Goal: Information Seeking & Learning: Learn about a topic

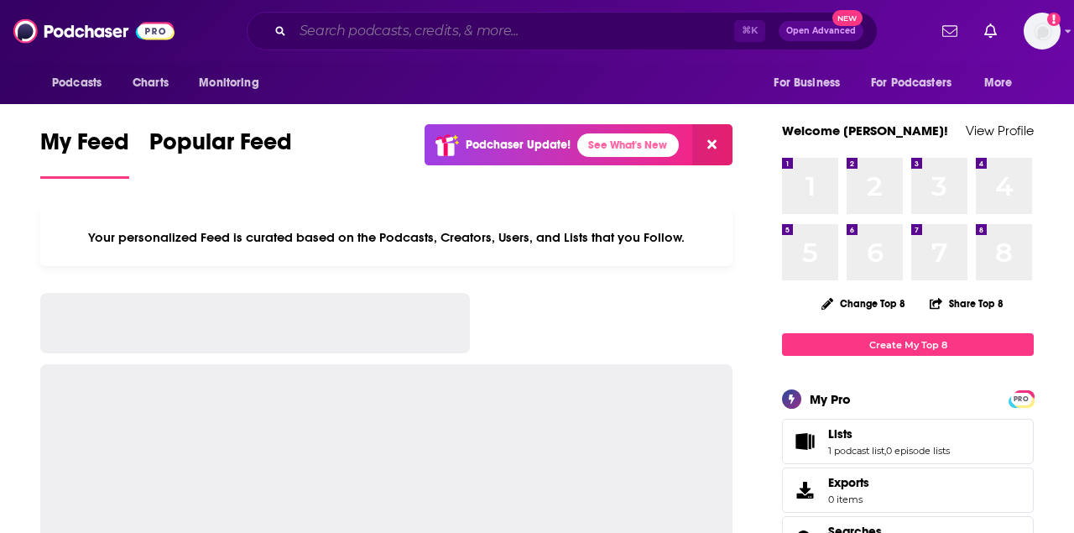
click at [422, 37] on input "Search podcasts, credits, & more..." at bounding box center [513, 31] width 441 height 27
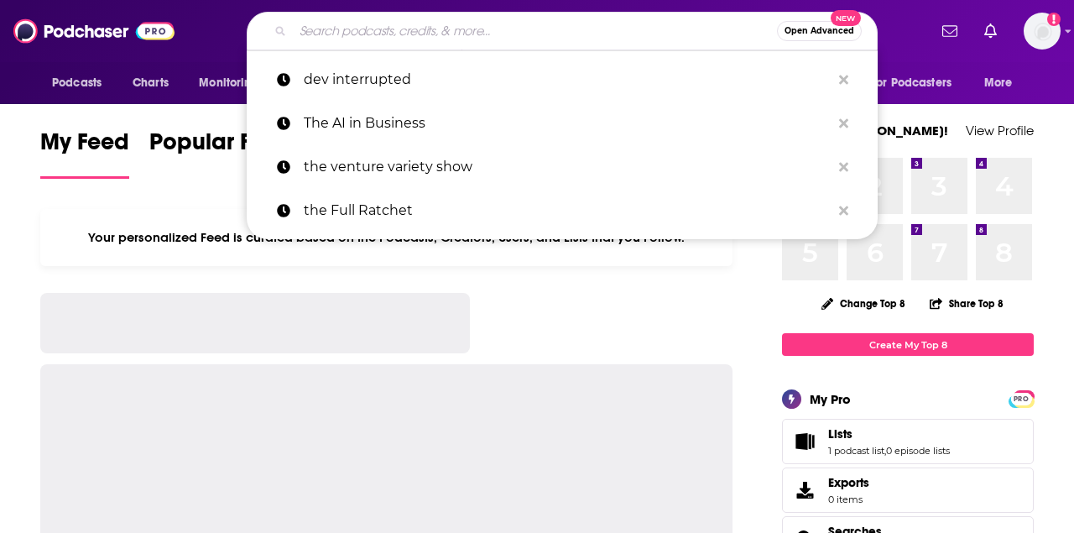
paste input "This Week in Tech"
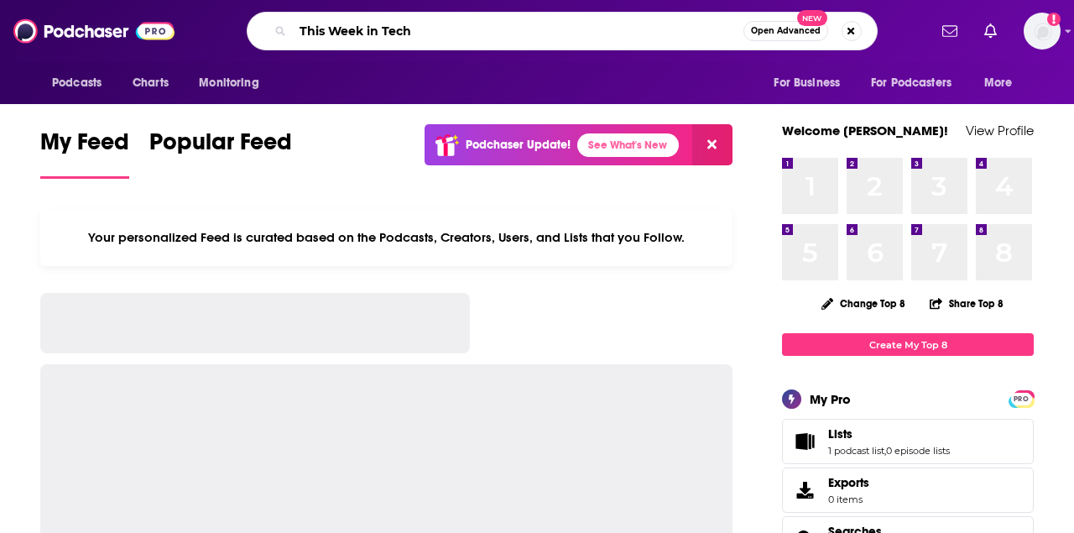
type input "This Week in Tech"
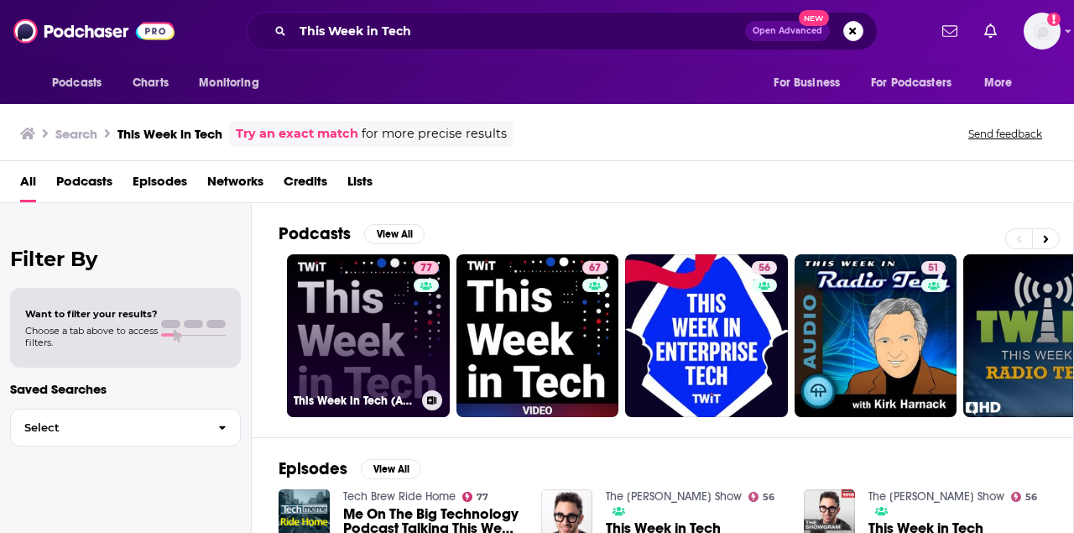
click at [404, 341] on link "77 This Week in Tech (Audio)" at bounding box center [368, 335] width 163 height 163
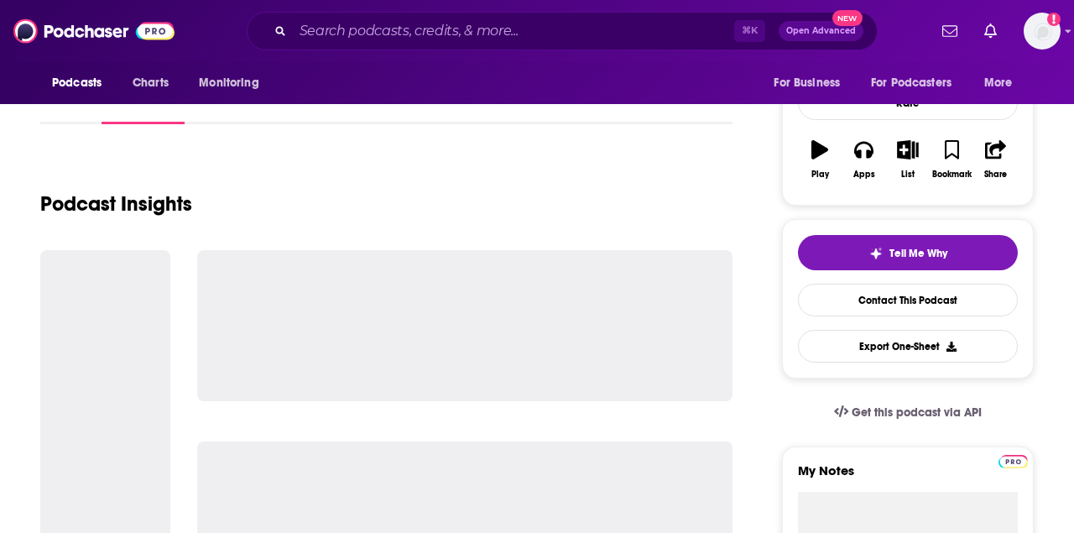
scroll to position [240, 0]
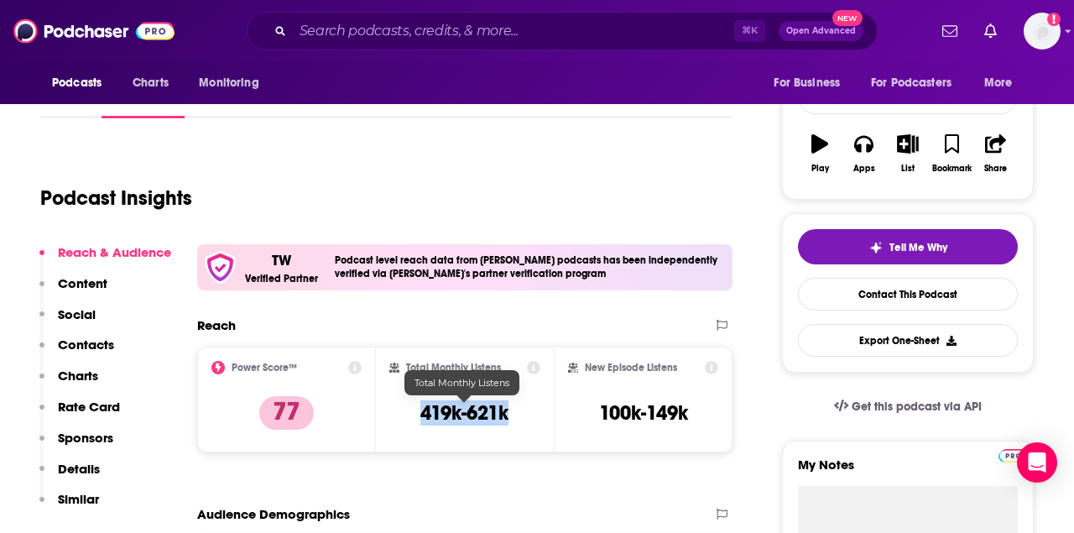
drag, startPoint x: 419, startPoint y: 407, endPoint x: 540, endPoint y: 407, distance: 120.8
click at [540, 407] on div "Total Monthly Listens 419k-621k" at bounding box center [465, 399] width 152 height 77
copy h3 "419k-621k"
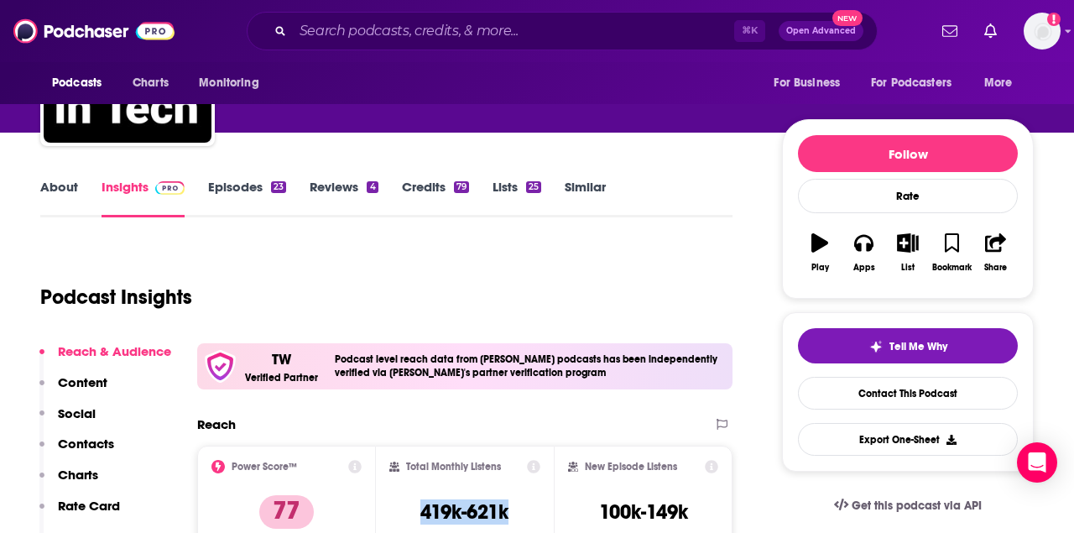
scroll to position [25, 0]
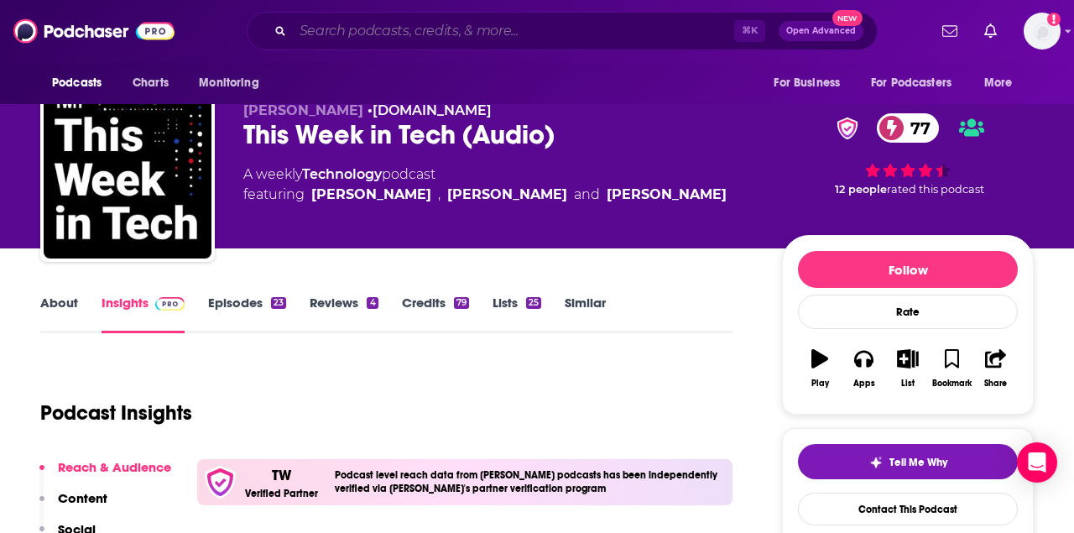
click at [457, 36] on input "Search podcasts, credits, & more..." at bounding box center [513, 31] width 441 height 27
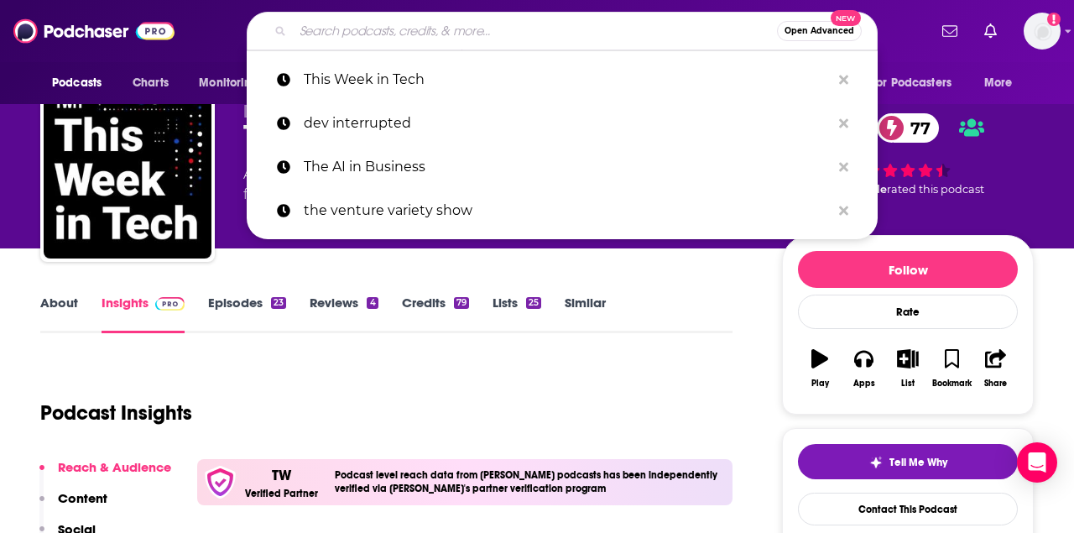
paste input "Consumer VC"
type input "Consumer VC"
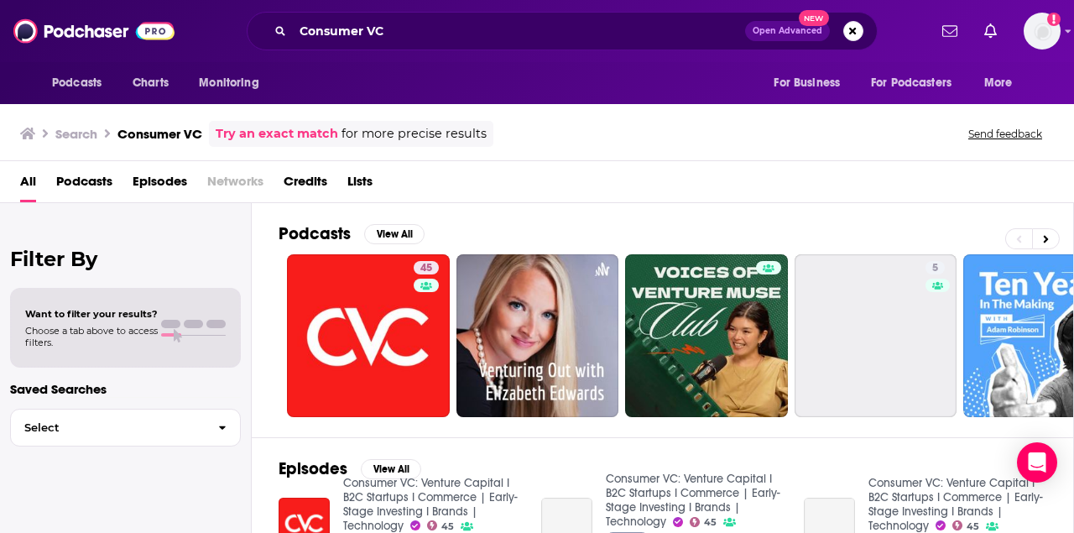
click at [408, 195] on div "All Podcasts Episodes Networks Credits Lists" at bounding box center [540, 185] width 1041 height 34
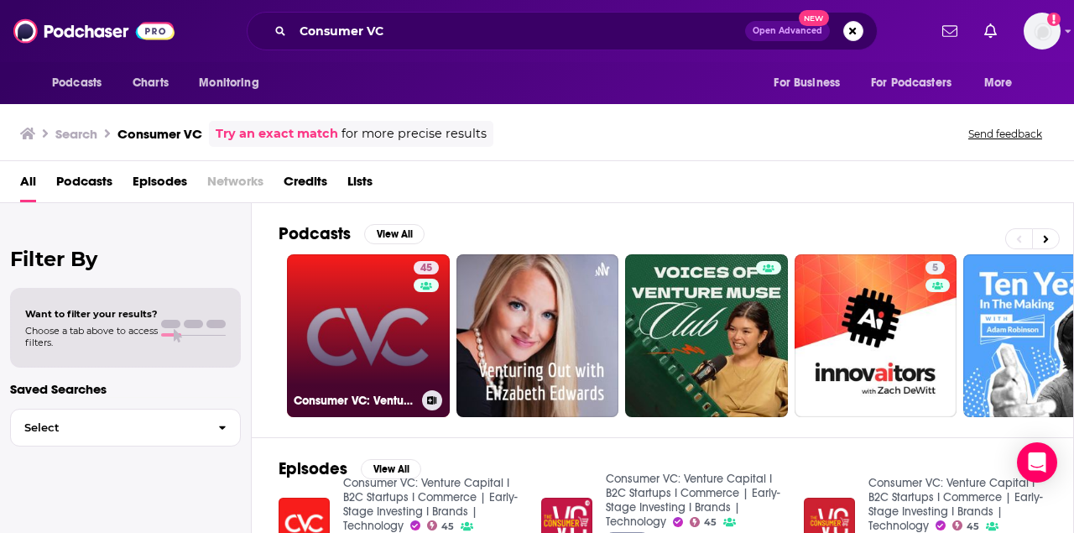
click at [369, 321] on link "45 Consumer VC: Venture Capital I B2C Startups I Commerce | Early-Stage Investi…" at bounding box center [368, 335] width 163 height 163
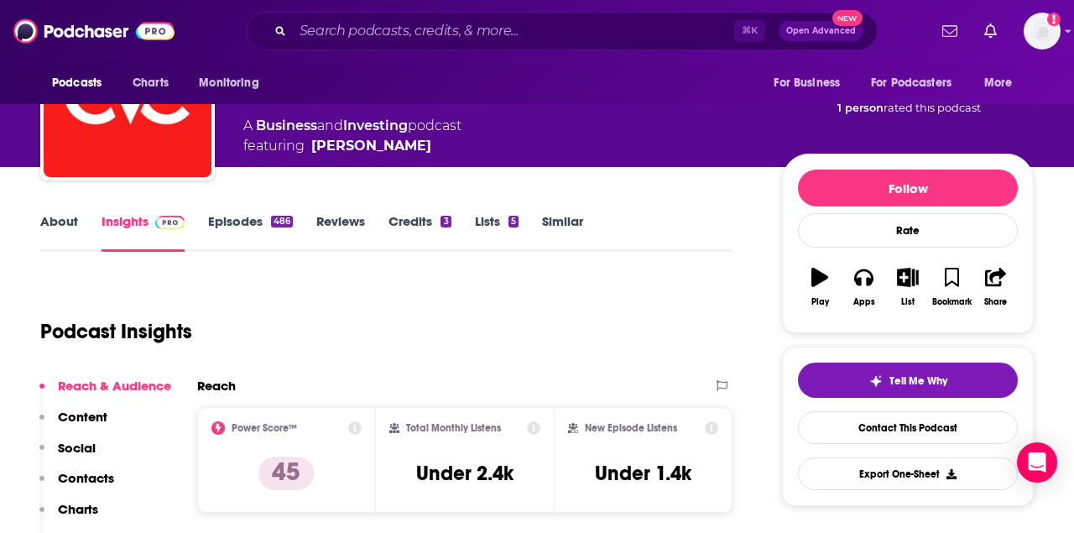
scroll to position [97, 0]
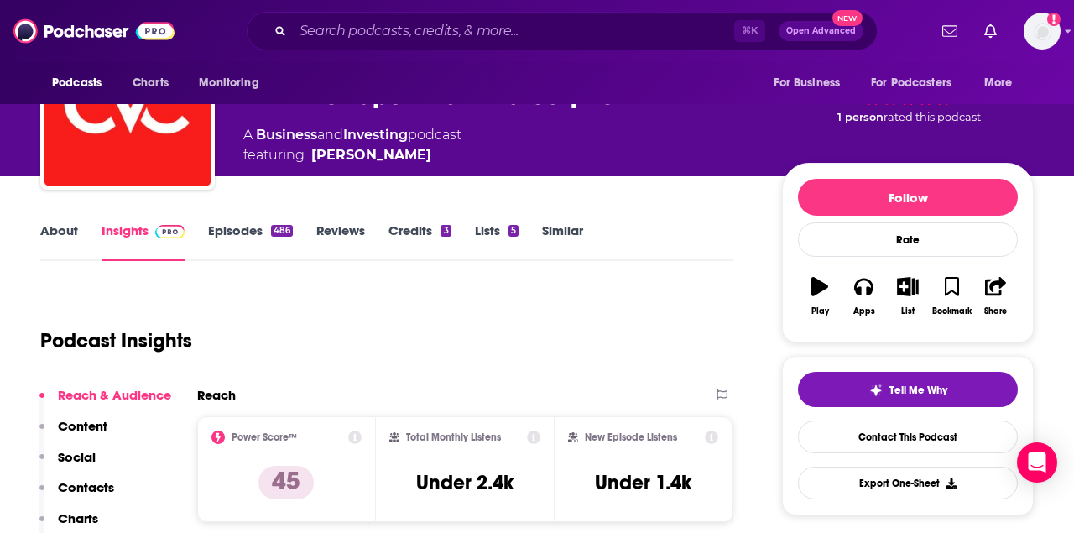
click at [493, 55] on div "Podcasts Charts Monitoring ⌘ K Open Advanced New For Business For Podcasters Mo…" at bounding box center [537, 31] width 1074 height 62
click at [490, 32] on input "Search podcasts, credits, & more..." at bounding box center [513, 31] width 441 height 27
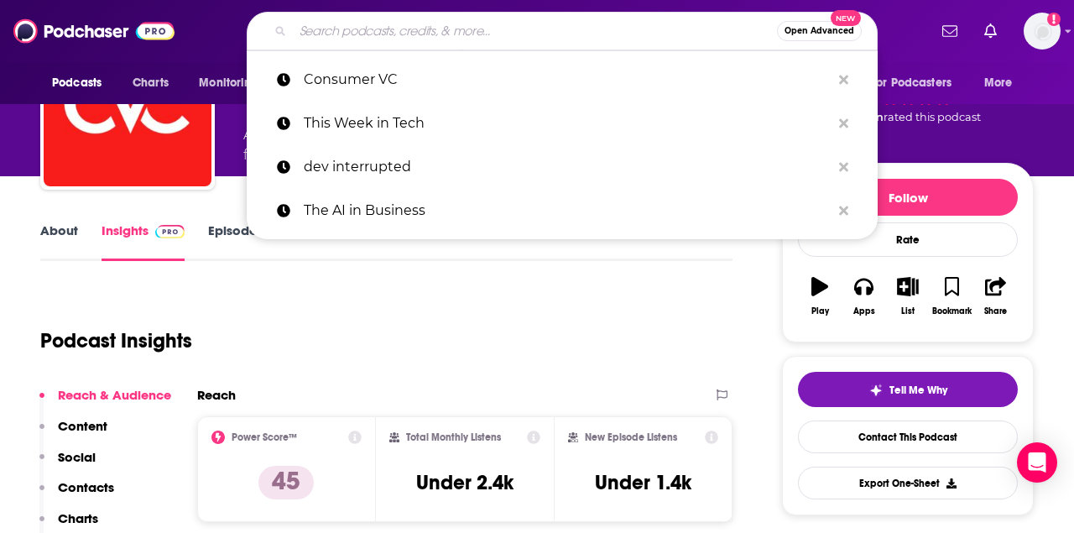
paste input "The All-In Podcast"
type input "The All-In Podcast"
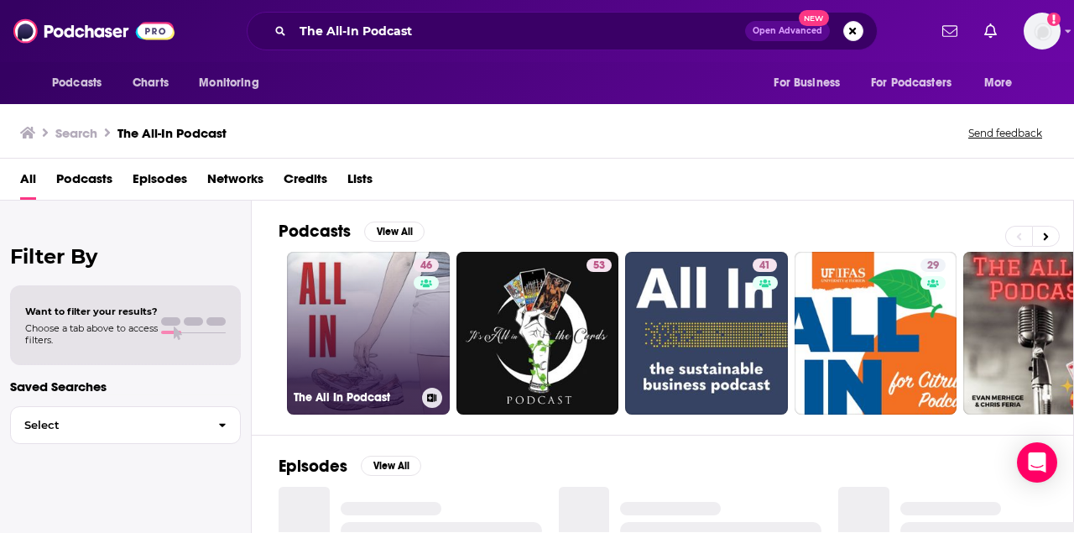
click at [374, 313] on link "46 The All In Podcast" at bounding box center [368, 333] width 163 height 163
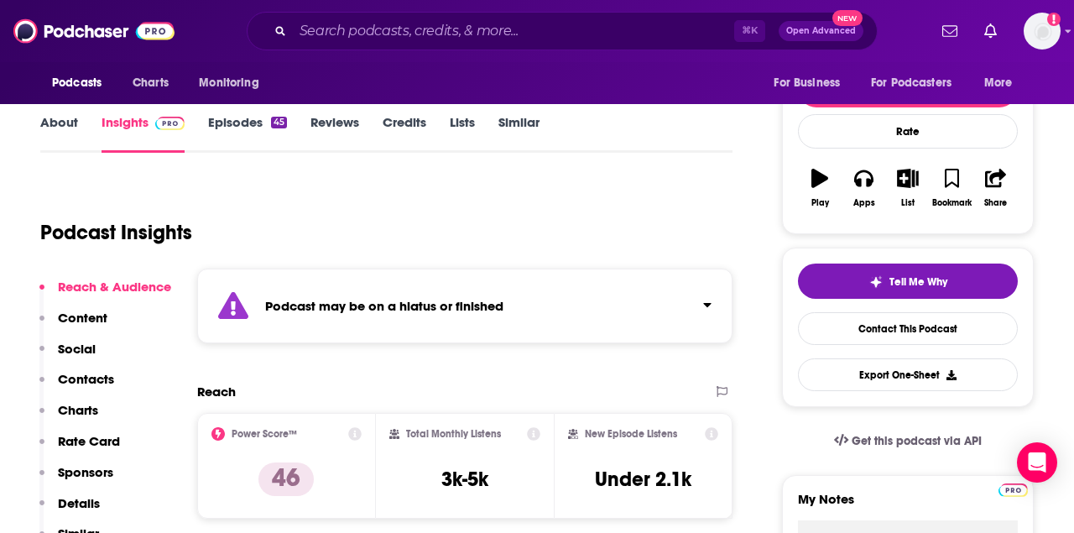
scroll to position [222, 0]
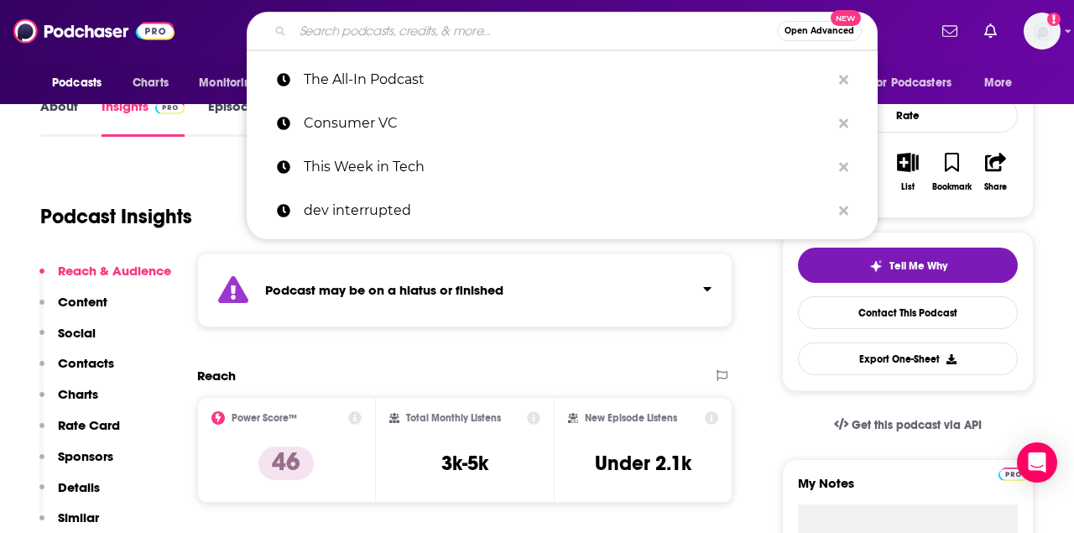
click at [579, 38] on input "Search podcasts, credits, & more..." at bounding box center [535, 31] width 484 height 27
paste input "Macro Talk News"
type input "Macro Talk News"
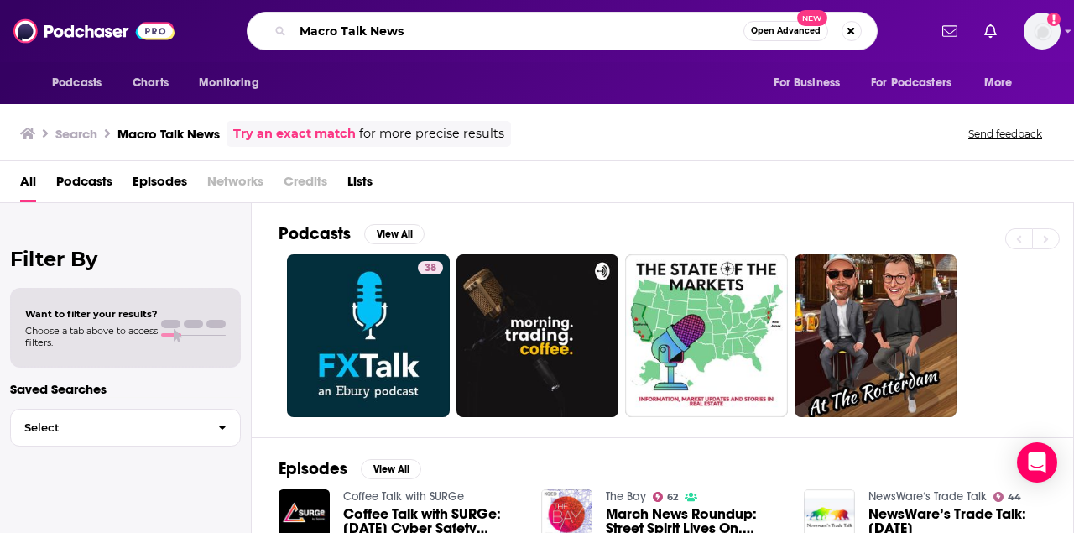
click at [527, 33] on input "Macro Talk News" at bounding box center [518, 31] width 451 height 27
paste input "Leveraging AI"
type input "Leveraging AI"
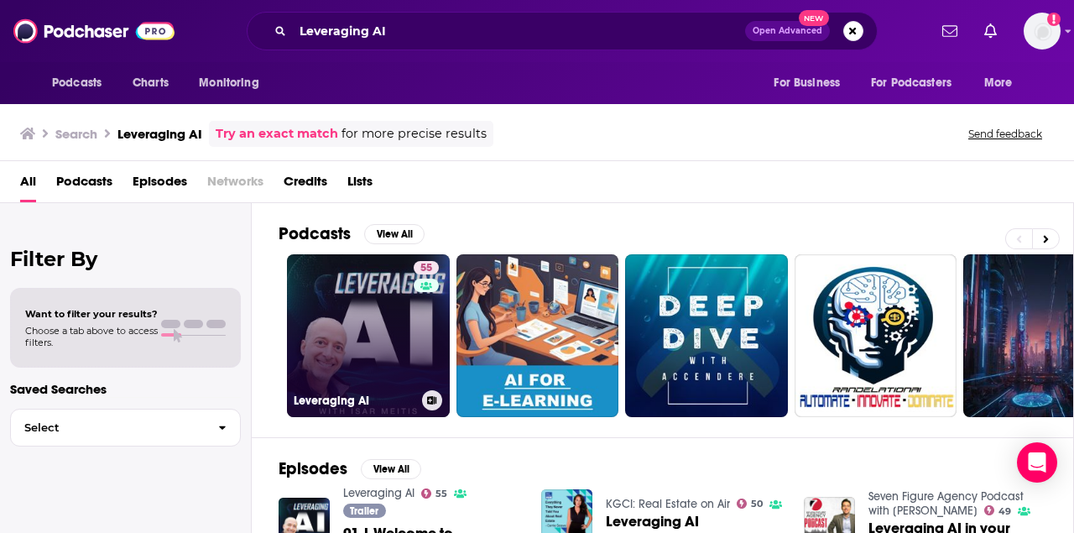
click at [368, 352] on link "55 Leveraging AI" at bounding box center [368, 335] width 163 height 163
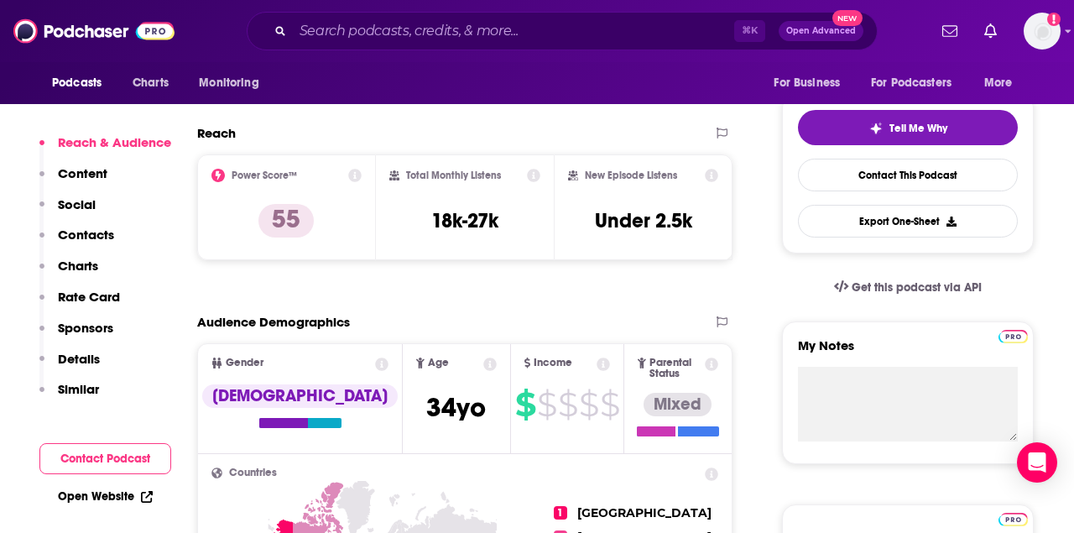
scroll to position [345, 0]
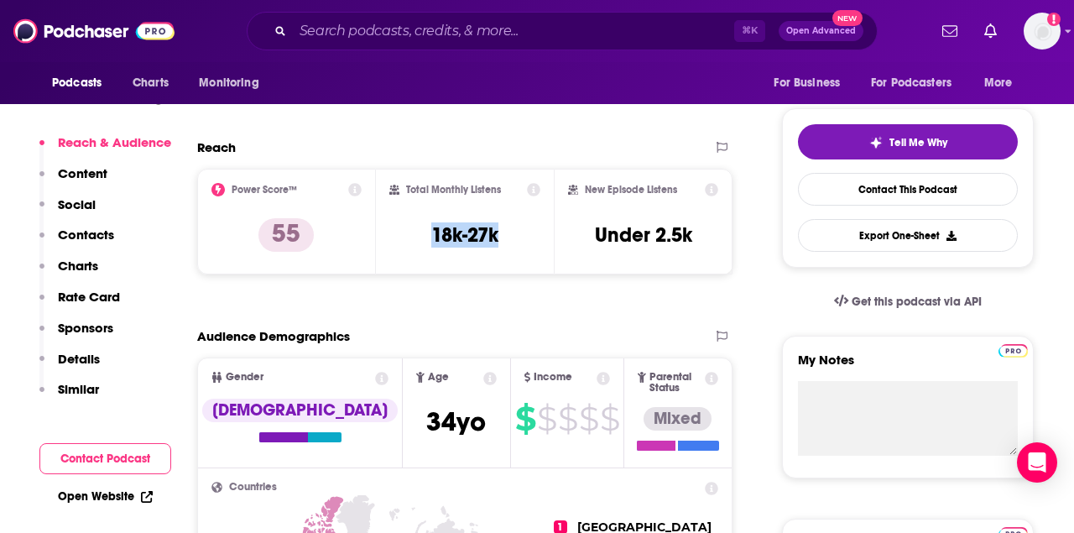
drag, startPoint x: 429, startPoint y: 244, endPoint x: 507, endPoint y: 244, distance: 78.0
click at [507, 244] on div "Total Monthly Listens 18k-27k" at bounding box center [465, 221] width 152 height 77
copy h3 "18k-27k"
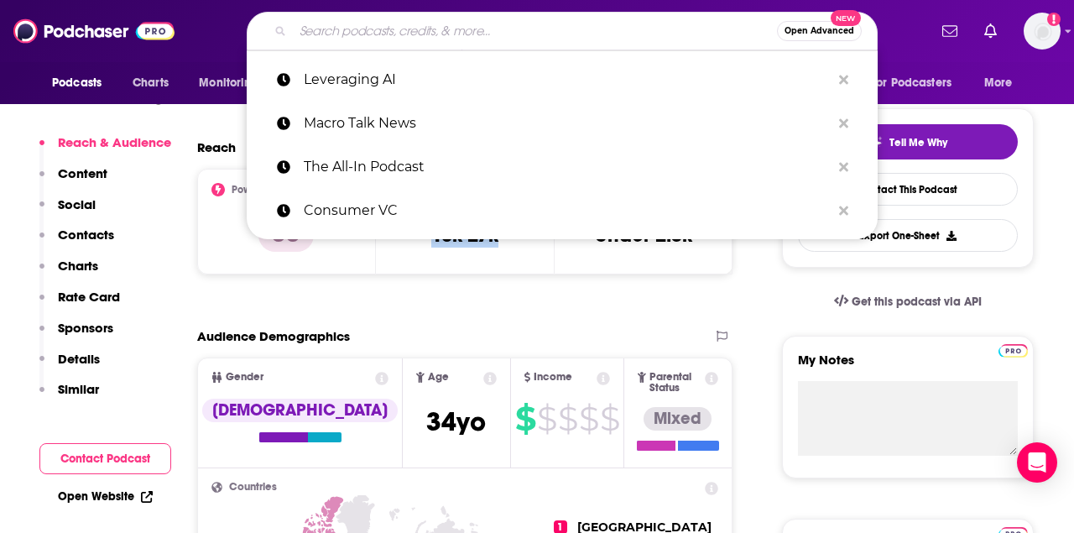
click at [532, 35] on input "Search podcasts, credits, & more..." at bounding box center [535, 31] width 484 height 27
paste input "Eye on AI"
type input "Eye on AI"
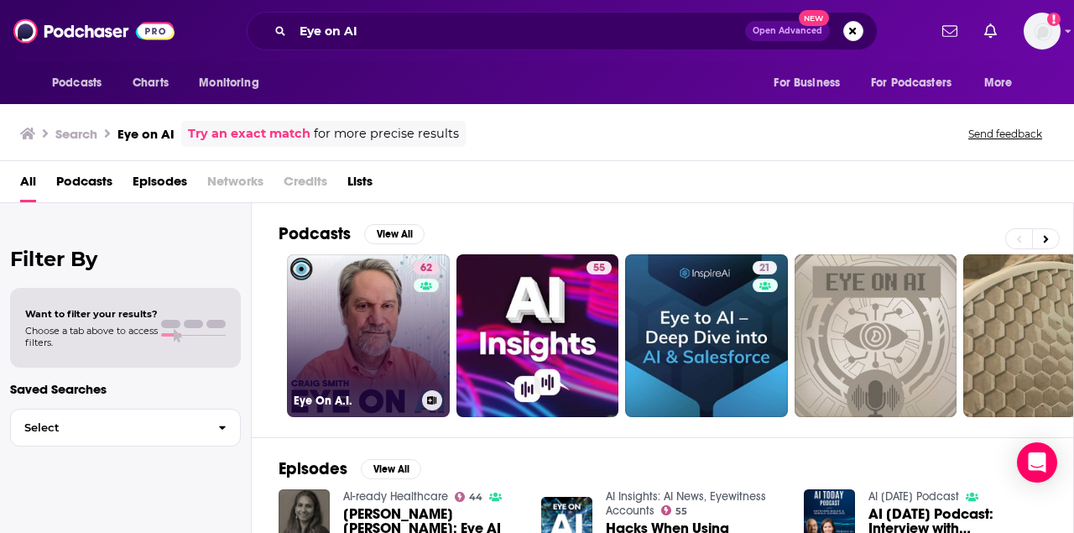
click at [398, 337] on link "62 Eye On A.I." at bounding box center [368, 335] width 163 height 163
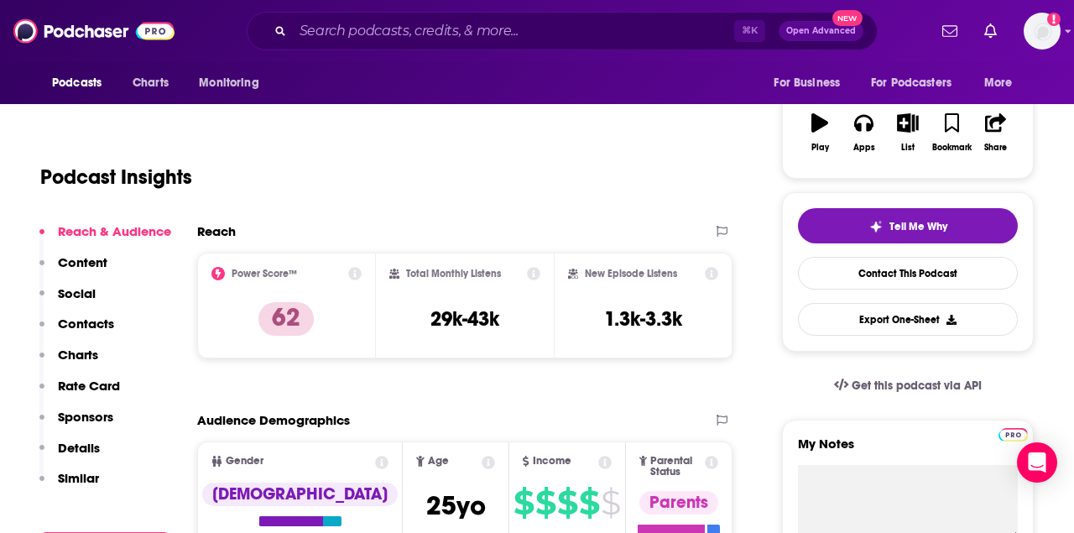
scroll to position [300, 0]
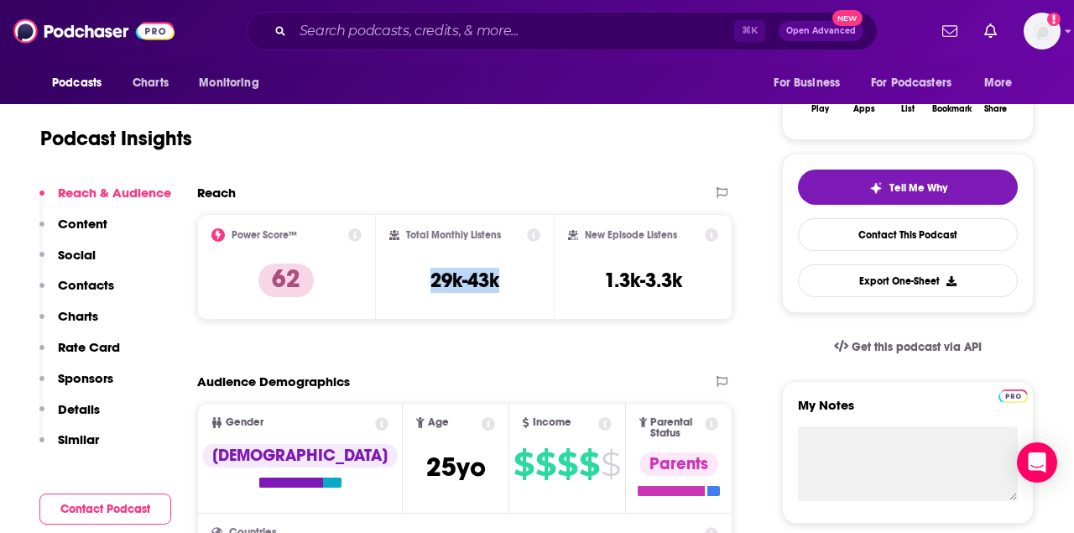
drag, startPoint x: 428, startPoint y: 284, endPoint x: 522, endPoint y: 284, distance: 94.0
click at [522, 284] on div "Total Monthly Listens 29k-43k" at bounding box center [465, 266] width 152 height 77
copy h3 "29k-43k"
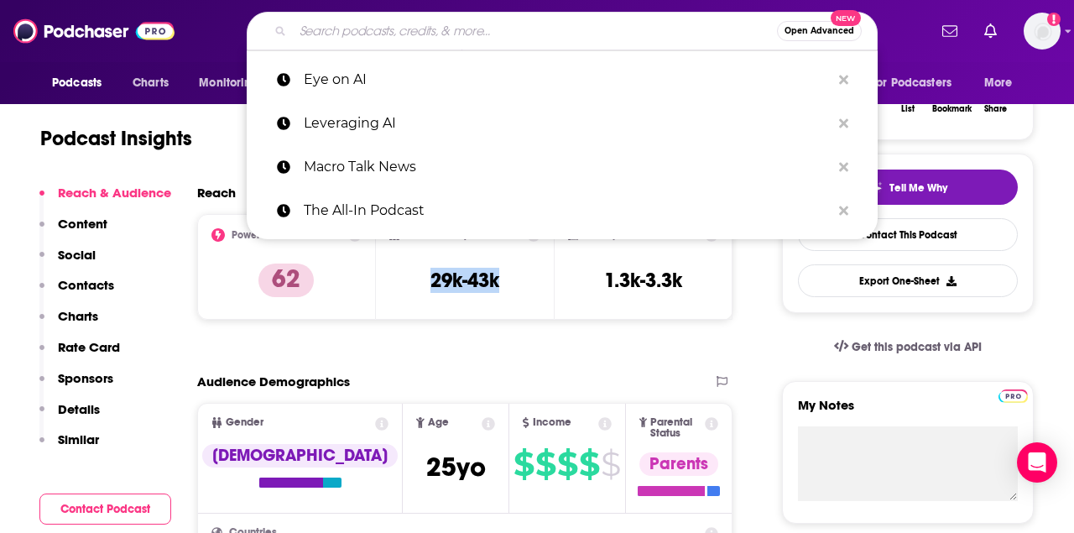
click at [382, 32] on input "Search podcasts, credits, & more..." at bounding box center [535, 31] width 484 height 27
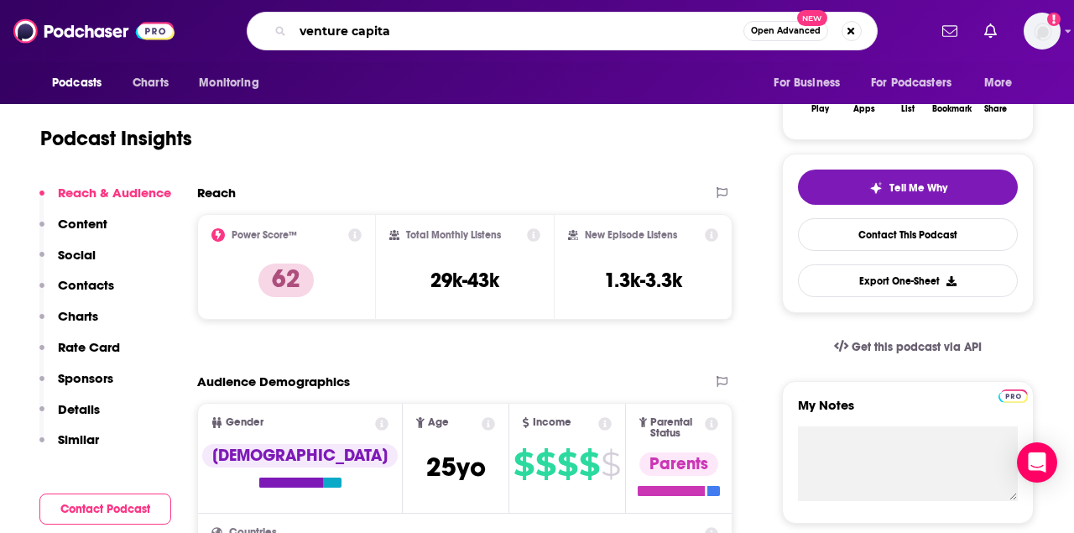
type input "venture capital"
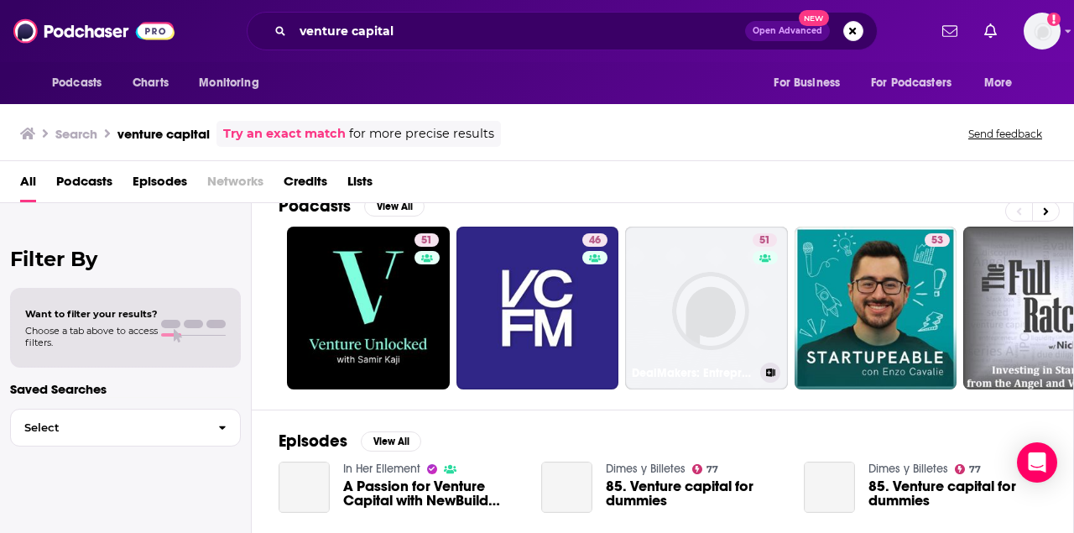
scroll to position [132, 0]
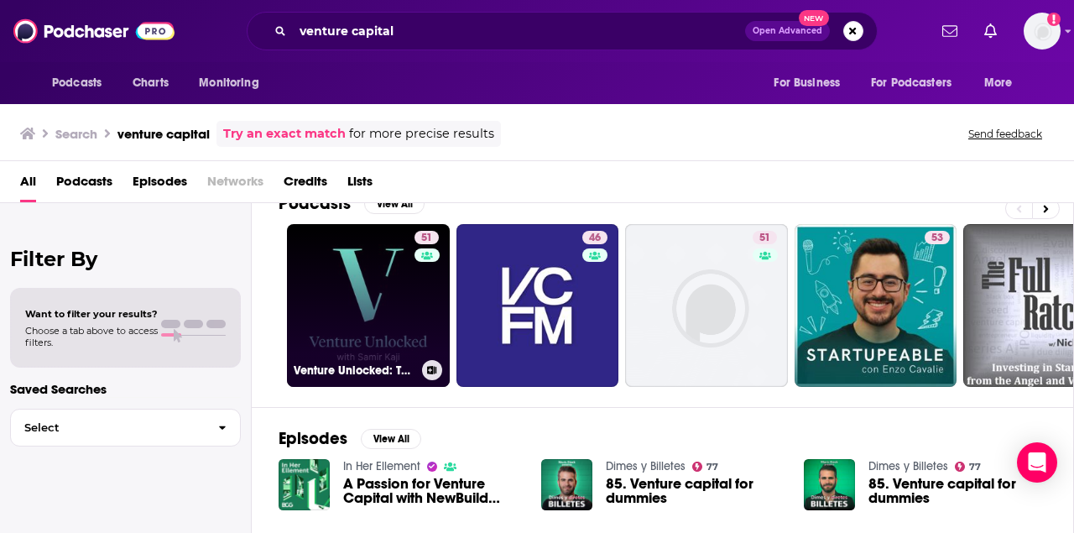
click at [376, 325] on link "51 Venture Unlocked: The playbook for venture capital managers" at bounding box center [368, 305] width 163 height 163
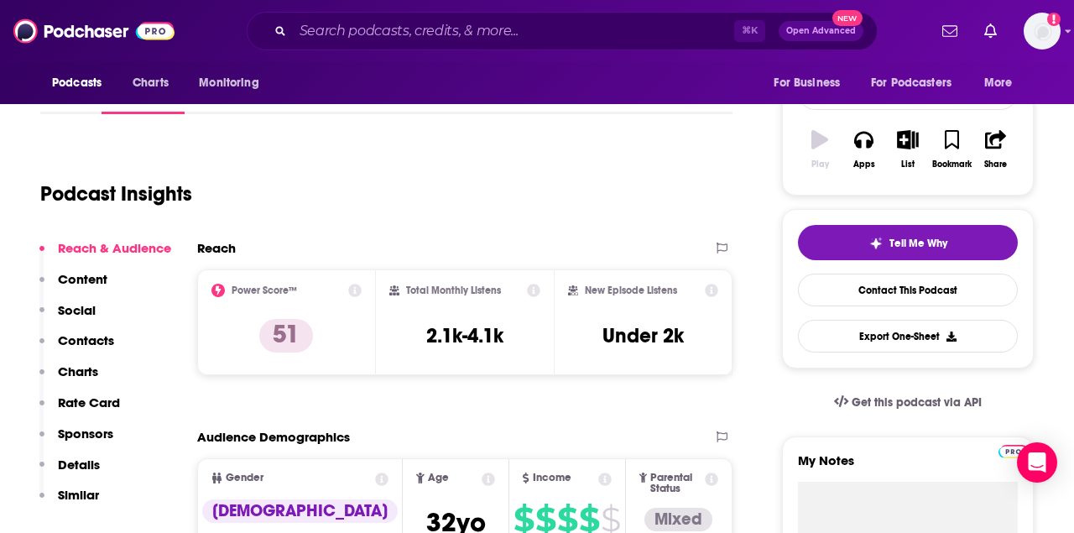
scroll to position [247, 0]
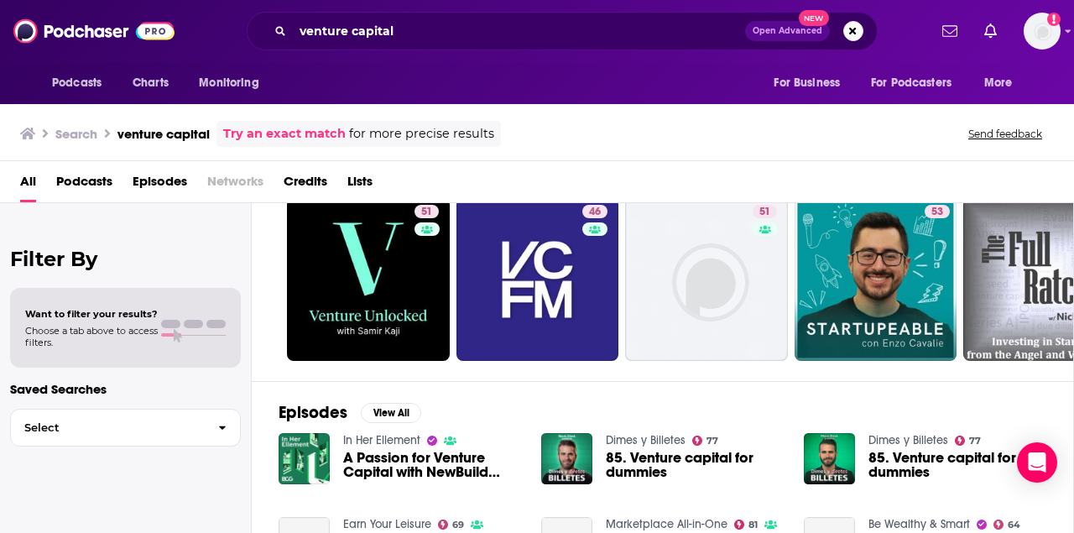
scroll to position [172, 0]
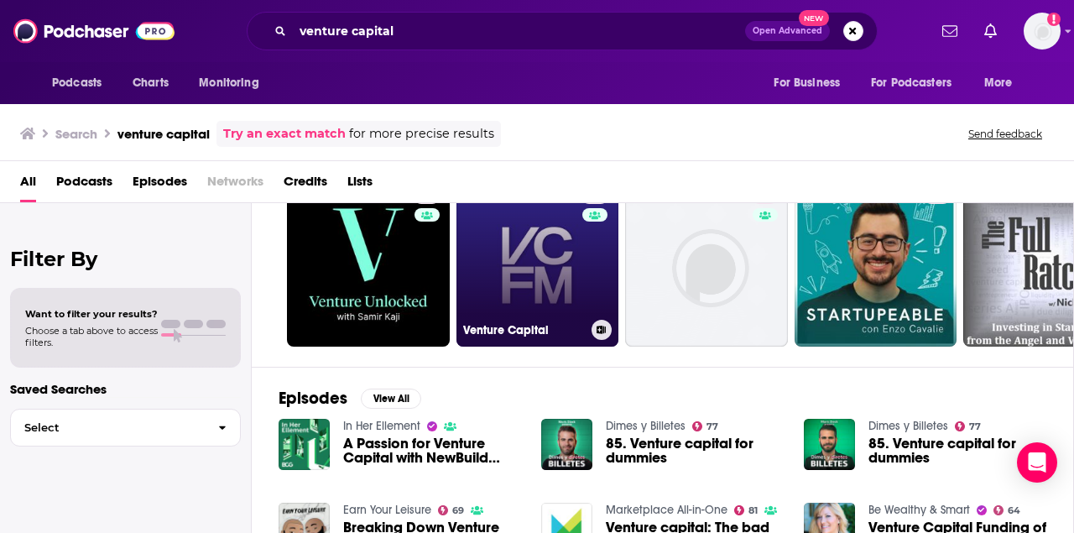
click at [535, 277] on link "46 Venture Capital" at bounding box center [538, 265] width 163 height 163
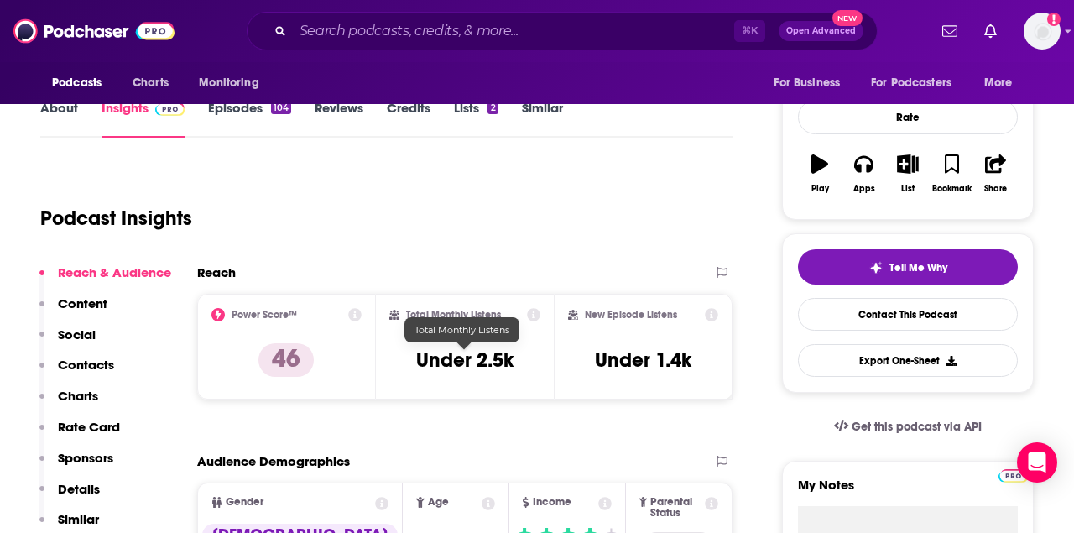
scroll to position [222, 0]
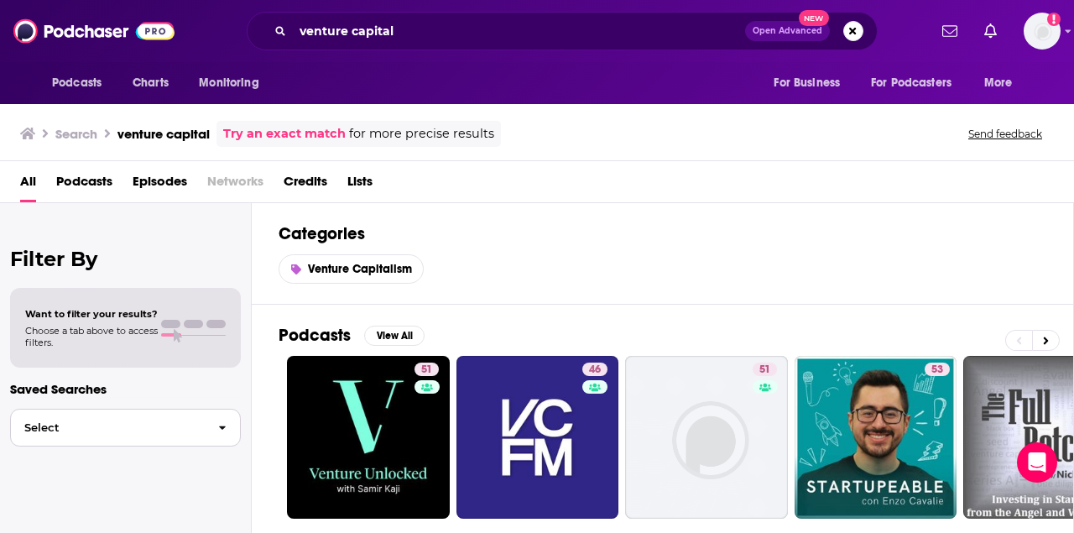
click at [74, 437] on button "Select" at bounding box center [125, 428] width 231 height 38
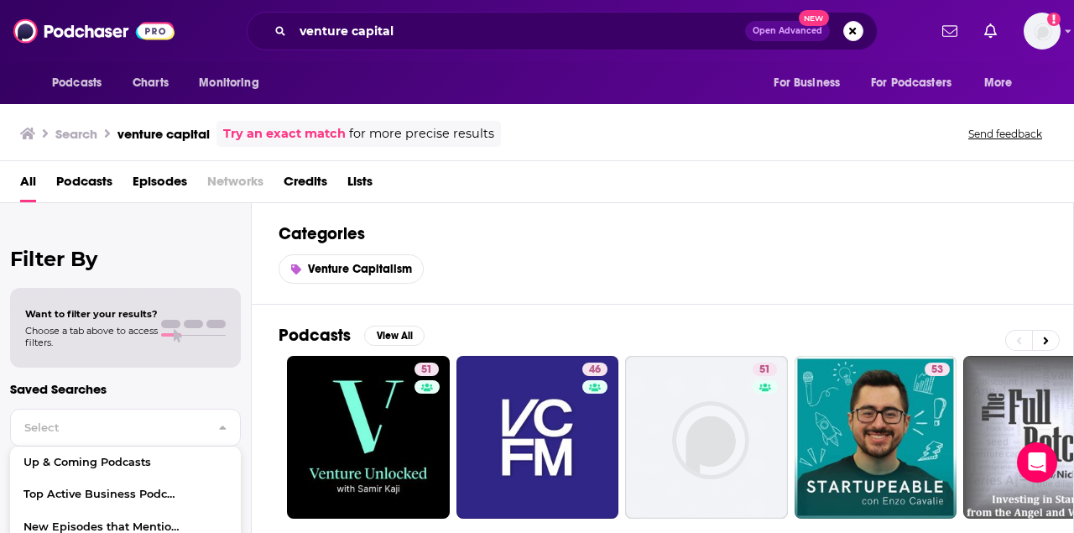
click at [102, 381] on p "Saved Searches" at bounding box center [125, 389] width 231 height 16
click at [150, 232] on div "Filter By Want to filter your results? Choose a tab above to access filters. Sa…" at bounding box center [126, 469] width 252 height 533
click at [91, 431] on span "Select" at bounding box center [108, 427] width 194 height 11
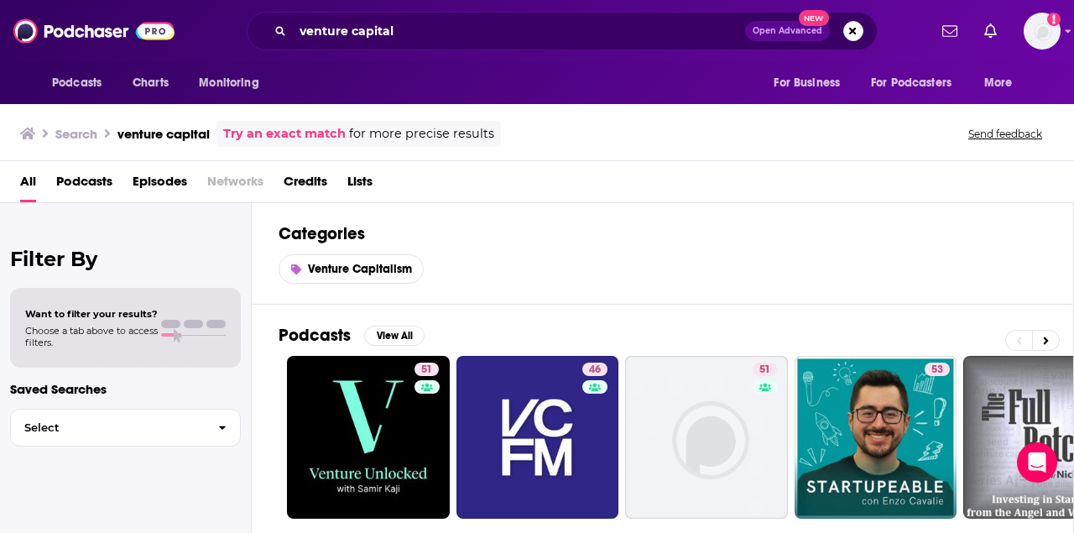
click at [88, 185] on span "Podcasts" at bounding box center [84, 185] width 56 height 34
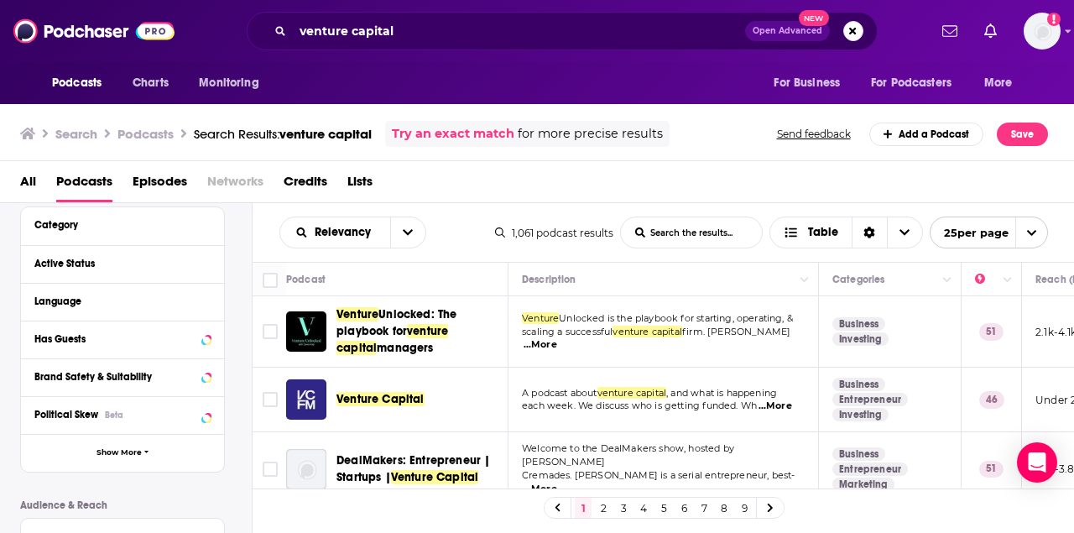
scroll to position [150, 0]
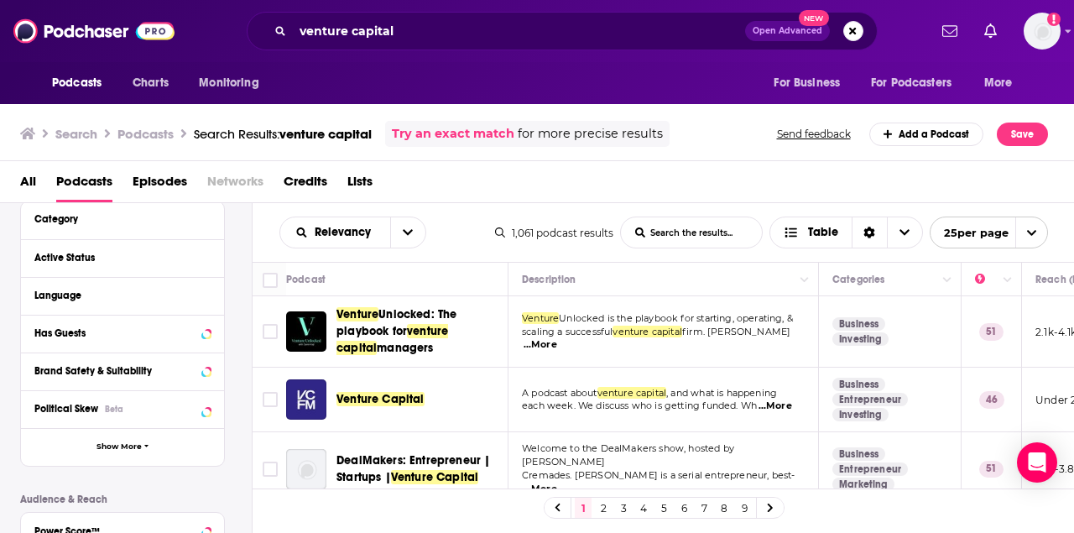
click at [107, 343] on button "Has Guests" at bounding box center [122, 332] width 176 height 21
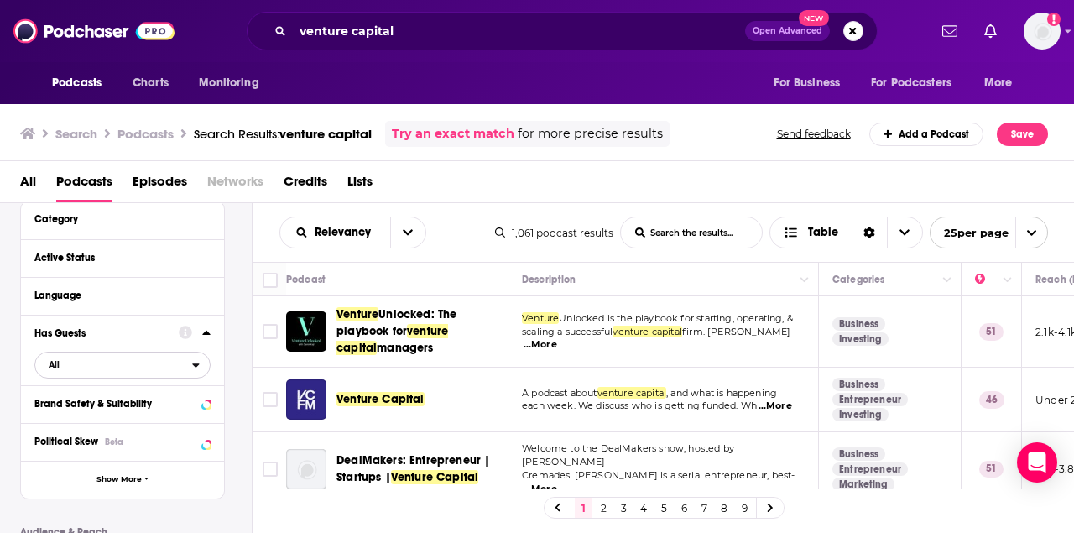
click at [81, 365] on span "All" at bounding box center [113, 364] width 157 height 22
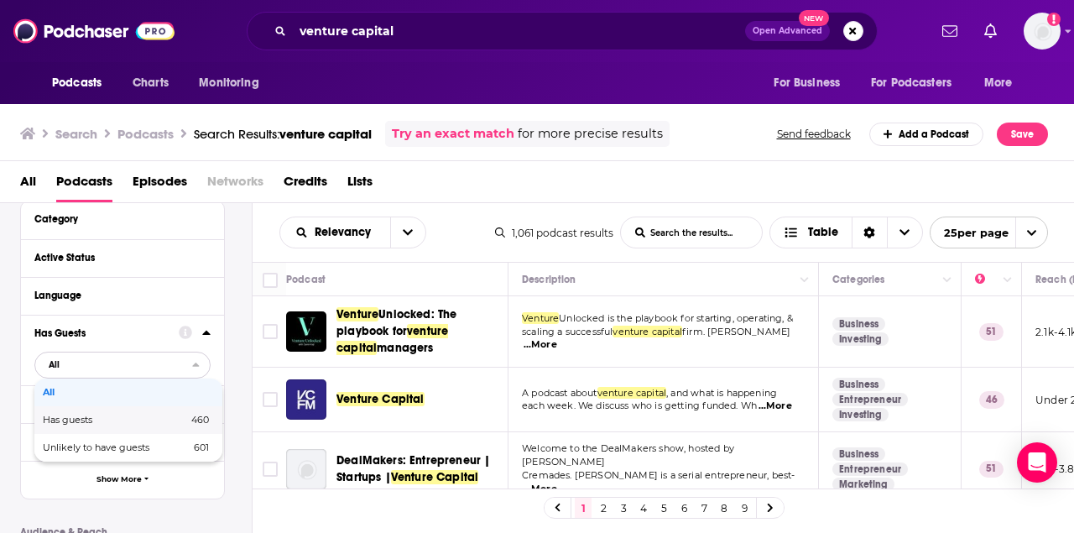
click at [72, 417] on span "Has guests" at bounding box center [91, 419] width 97 height 9
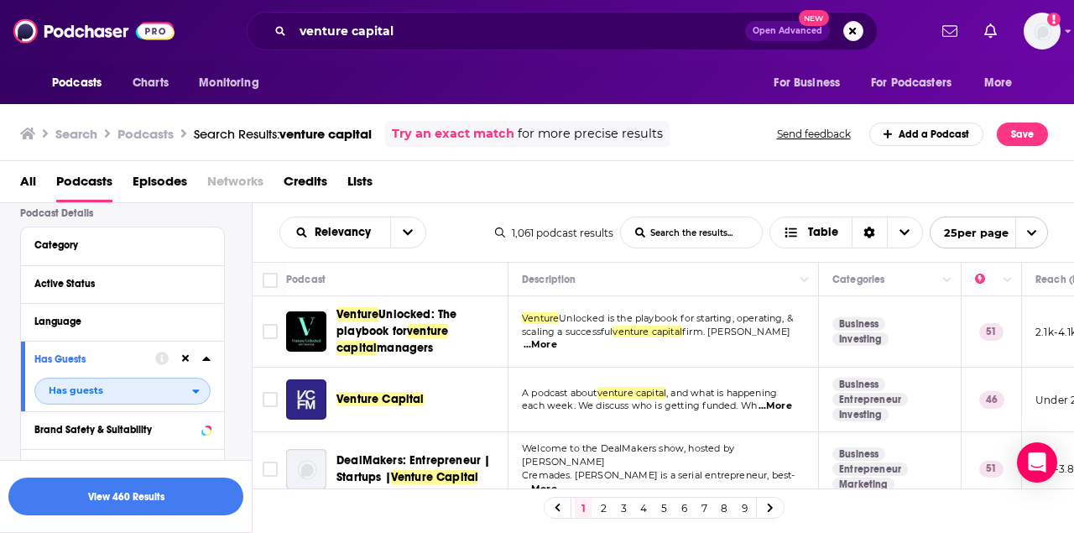
scroll to position [123, 0]
click at [91, 329] on div "Language" at bounding box center [112, 323] width 157 height 12
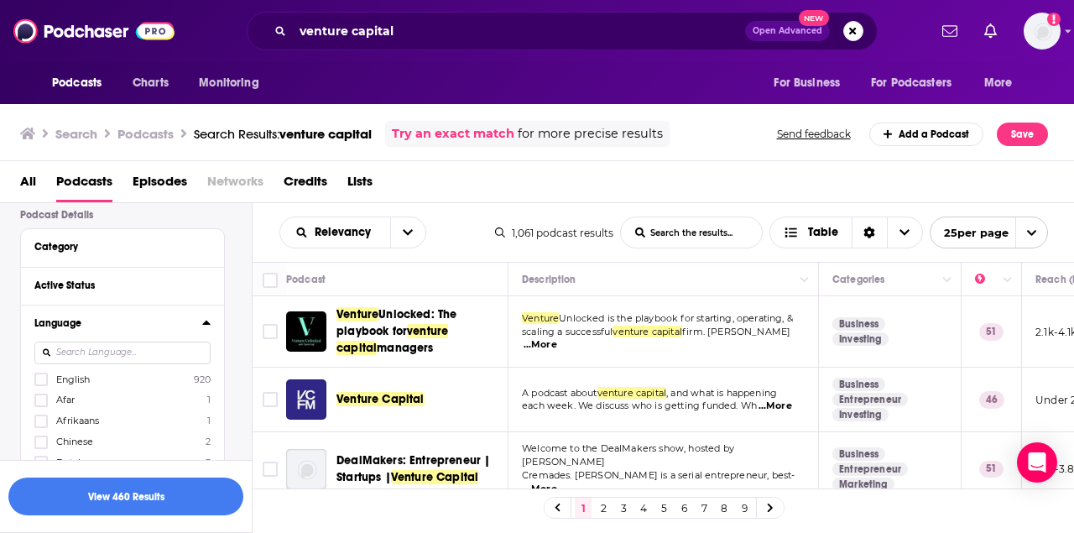
click at [63, 374] on label "English 920" at bounding box center [122, 379] width 176 height 14
click at [41, 384] on input "multiSelectOption-en-0" at bounding box center [41, 384] width 0 height 0
click at [88, 316] on button "Language" at bounding box center [106, 322] width 144 height 21
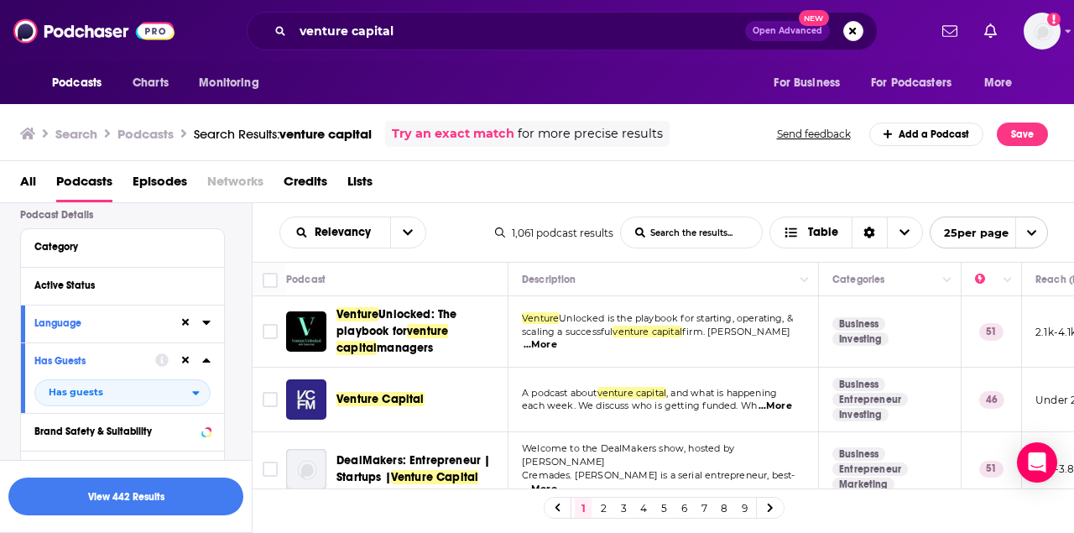
click at [89, 290] on div "Active Status" at bounding box center [116, 285] width 165 height 12
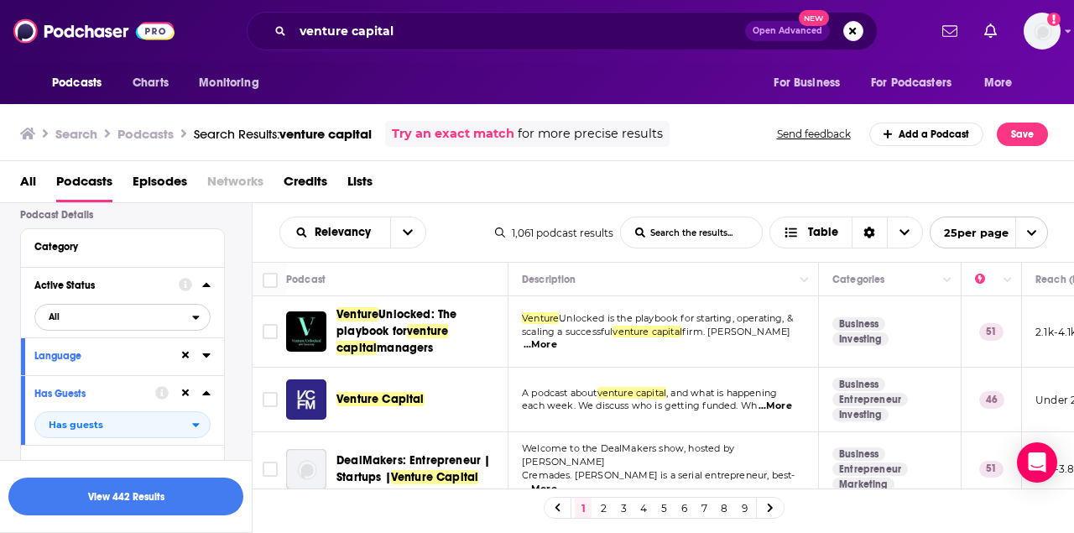
click at [68, 315] on span "All" at bounding box center [113, 316] width 157 height 22
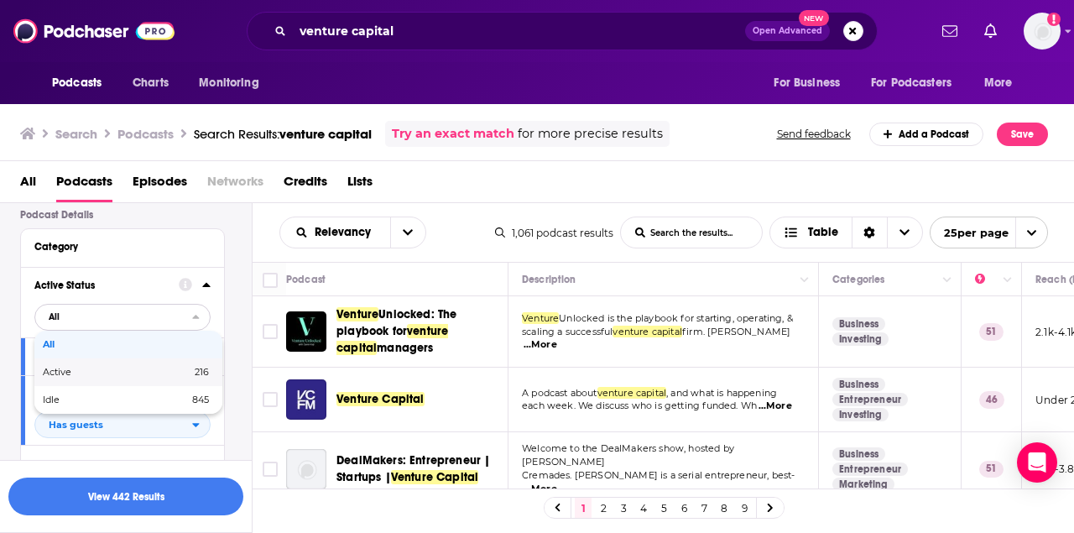
click at [60, 371] on span "Active" at bounding box center [87, 372] width 88 height 9
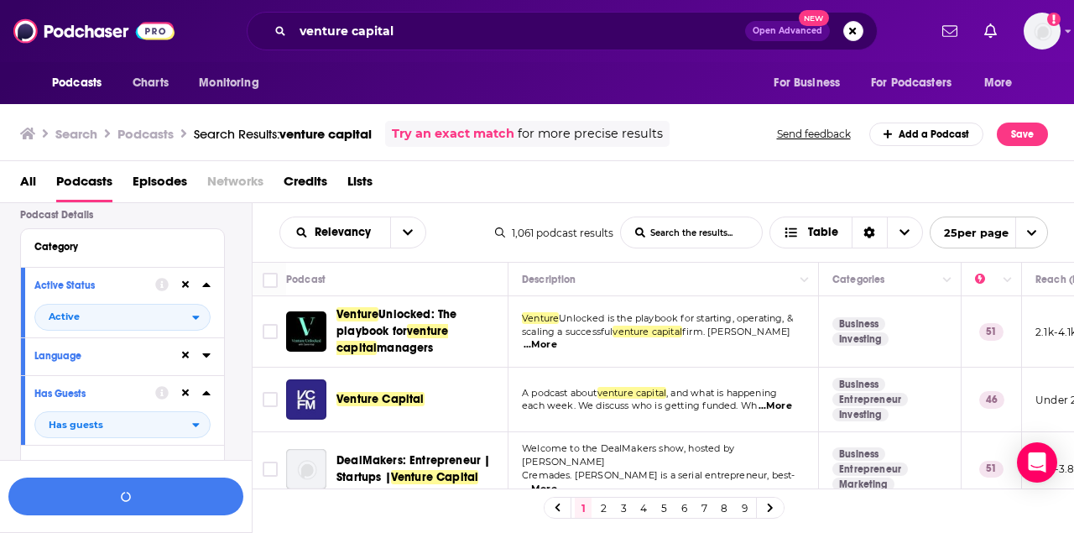
click at [81, 290] on div "Active Status" at bounding box center [89, 285] width 110 height 12
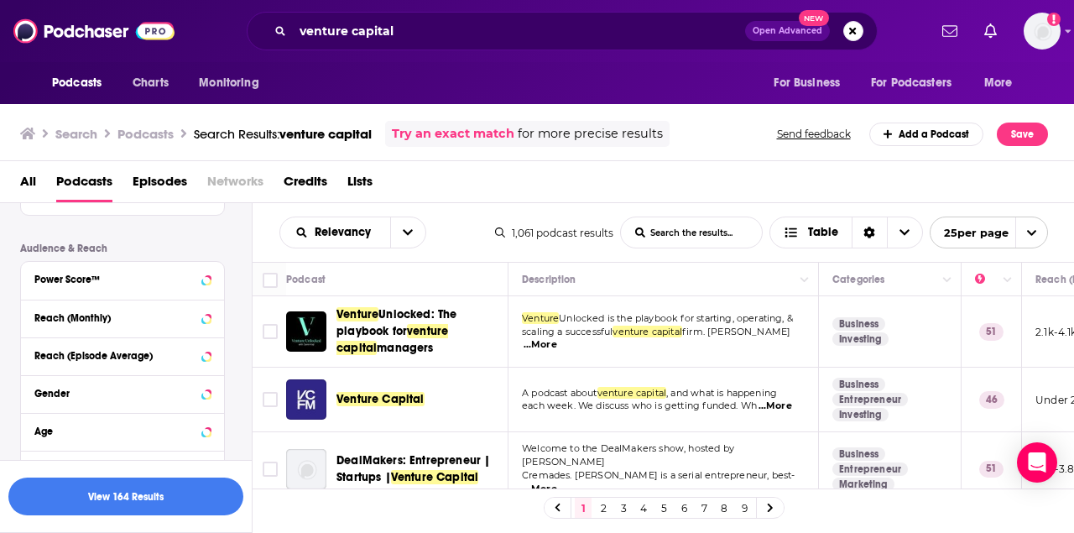
scroll to position [442, 0]
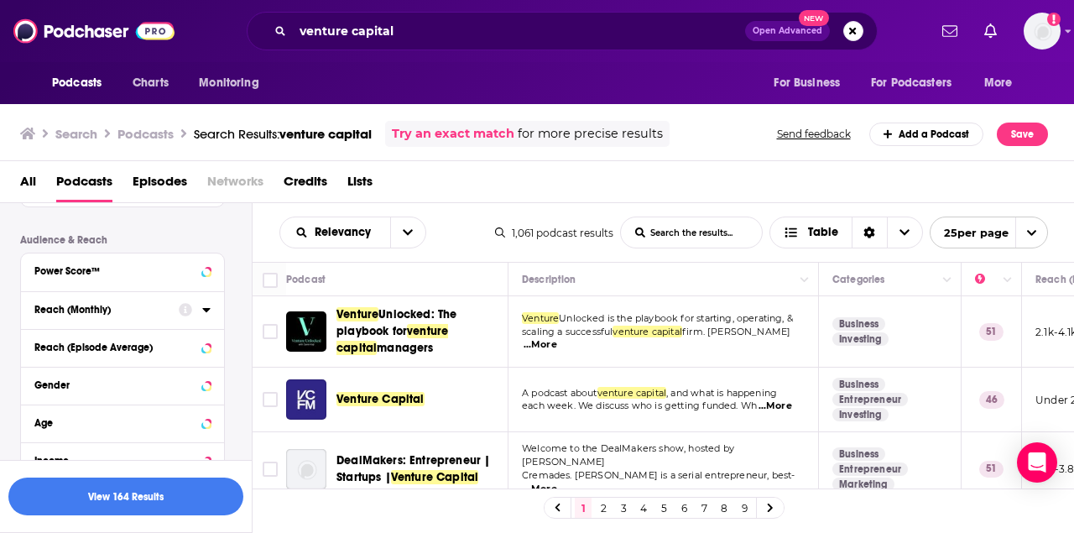
click at [183, 309] on icon at bounding box center [185, 309] width 13 height 13
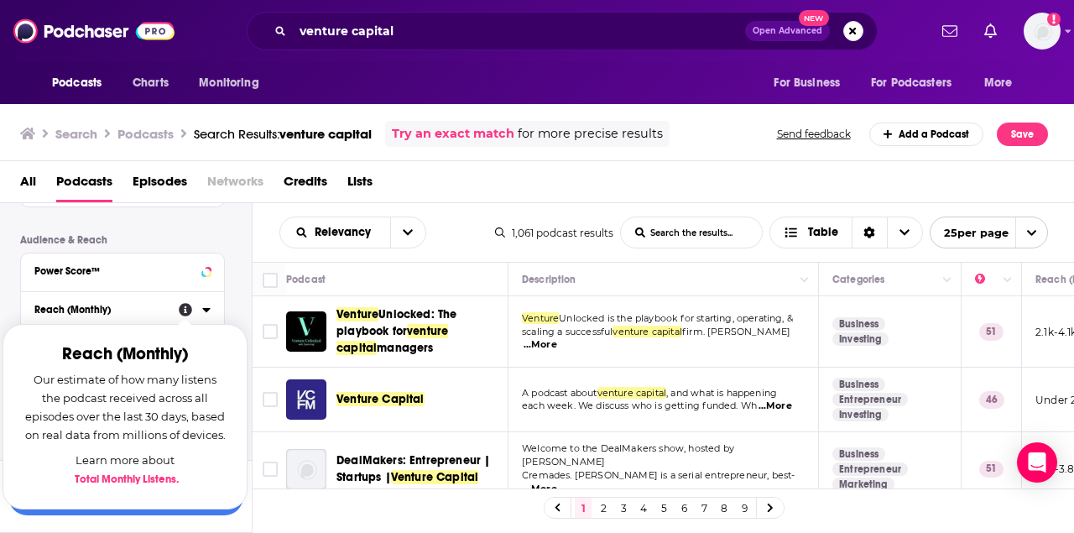
click at [123, 310] on div "Reach (Monthly)" at bounding box center [100, 310] width 133 height 12
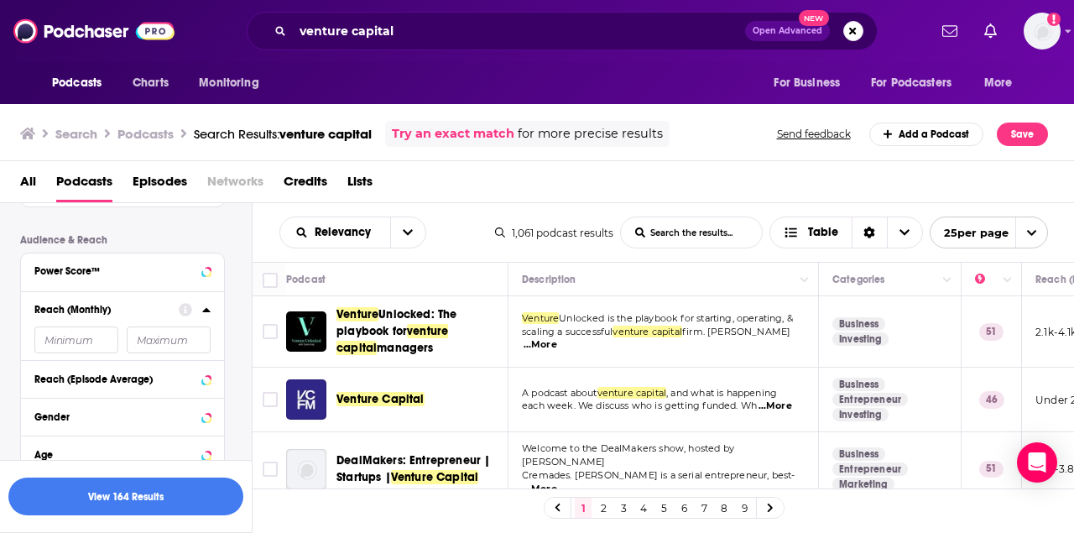
click at [65, 343] on input "number" at bounding box center [76, 339] width 84 height 27
type input "50000"
click at [125, 504] on button "View 60 Results" at bounding box center [125, 497] width 235 height 38
